Goal: Information Seeking & Learning: Learn about a topic

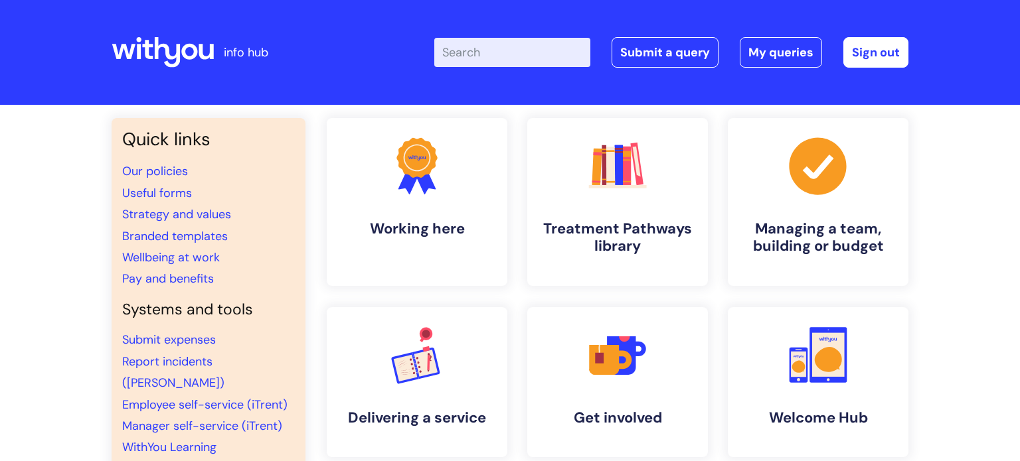
click at [951, 198] on div "Quick links Our policies Useful forms Strategy and values Branded templates Wel…" at bounding box center [510, 444] width 1020 height 678
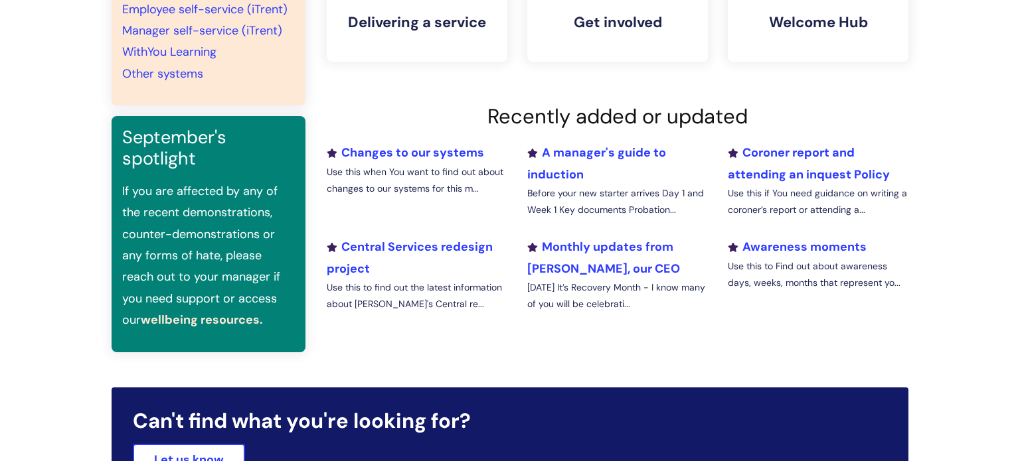
scroll to position [398, 0]
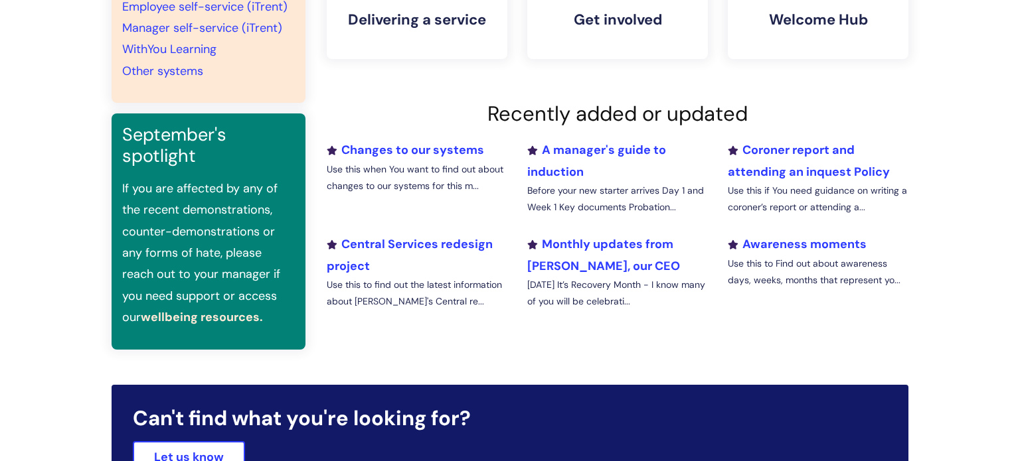
click at [228, 309] on link "wellbeing resources." at bounding box center [202, 317] width 122 height 16
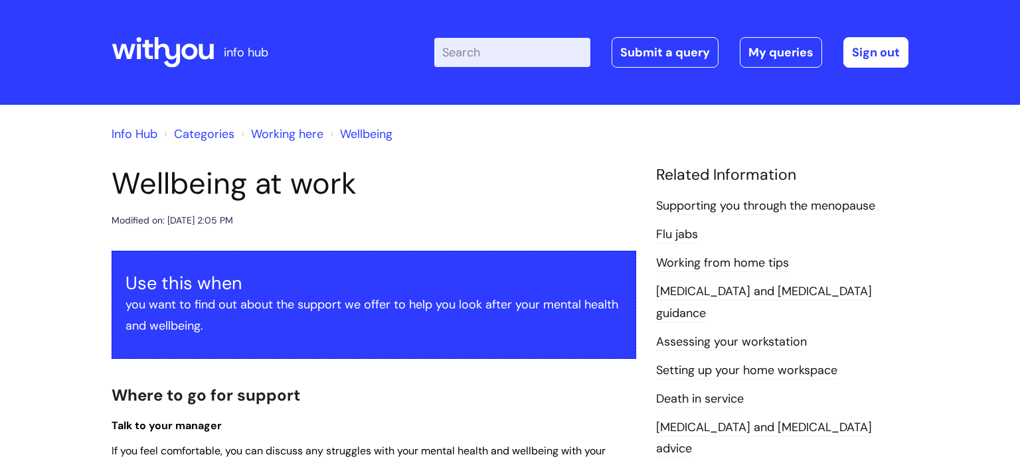
click at [443, 204] on header "Wellbeing at work Modified on: [DATE] 2:05 PM" at bounding box center [374, 197] width 524 height 63
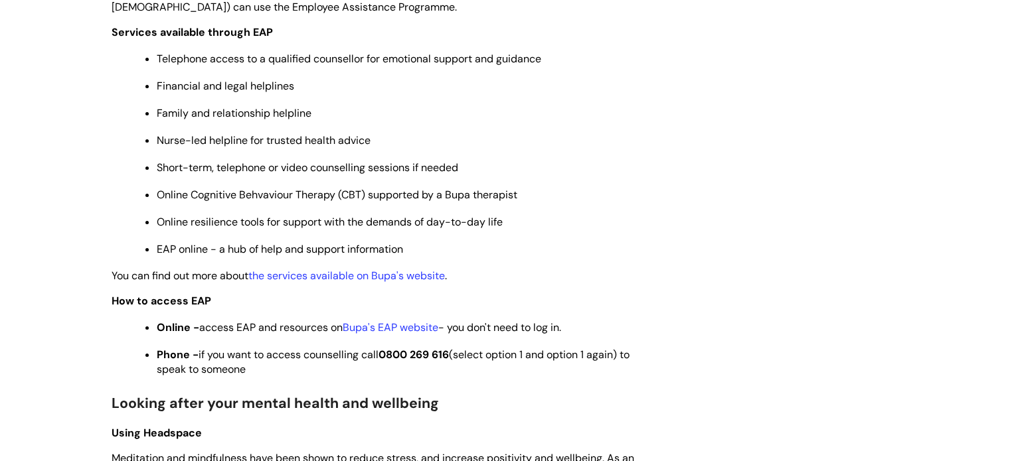
scroll to position [664, 0]
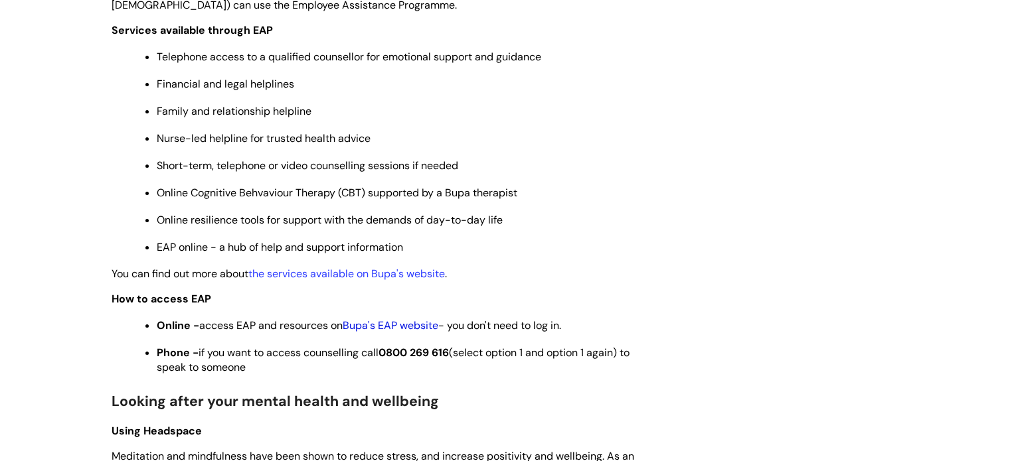
click at [408, 333] on link "Bupa's EAP website" at bounding box center [391, 326] width 96 height 14
